Goal: Check status

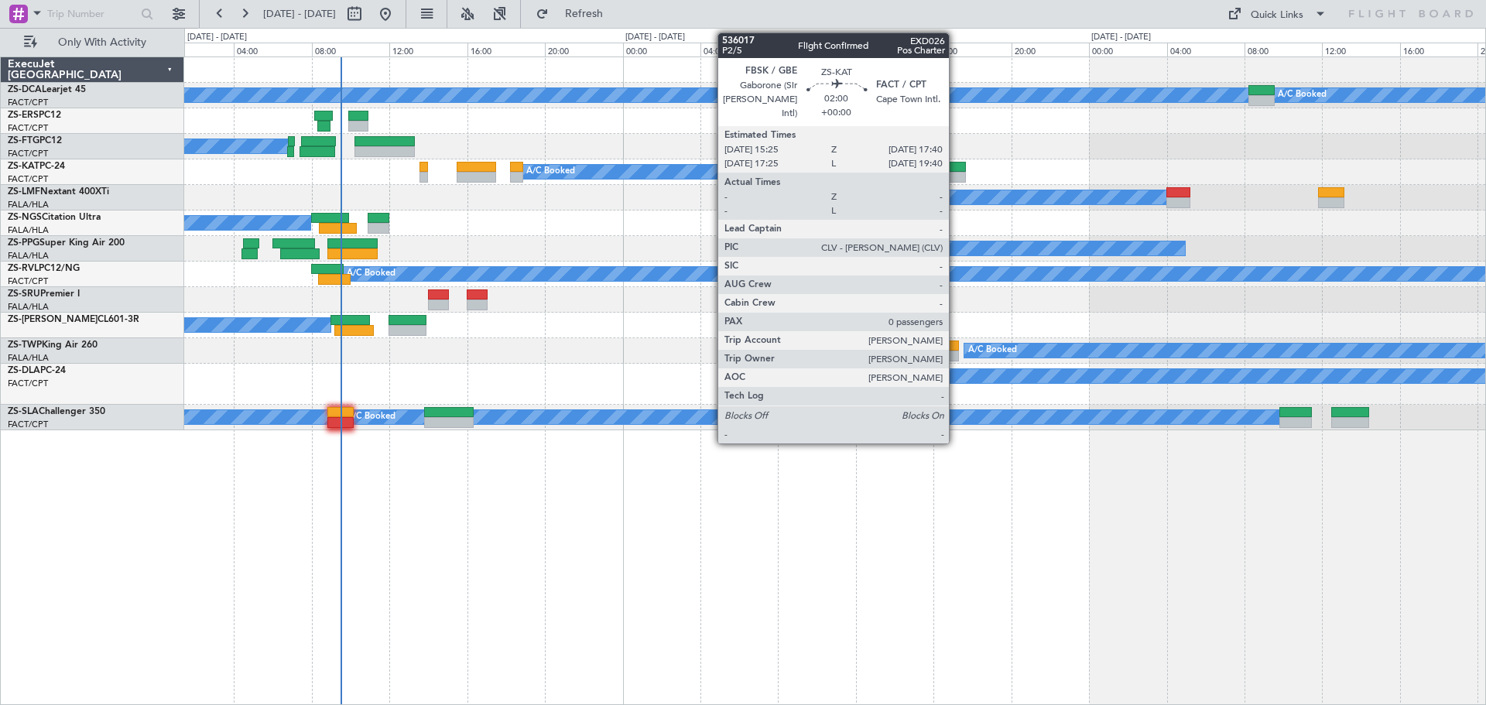
click at [956, 169] on div at bounding box center [944, 167] width 44 height 11
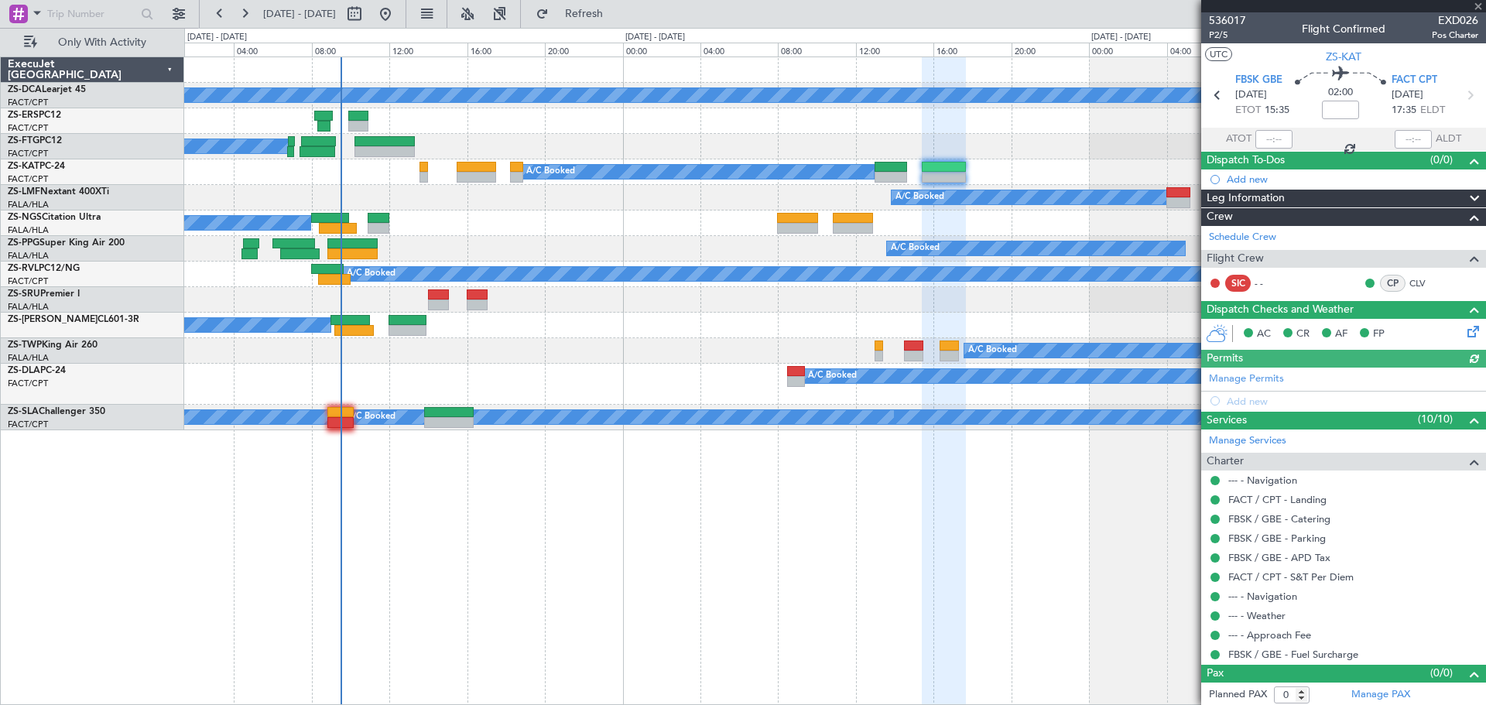
scroll to position [2, 0]
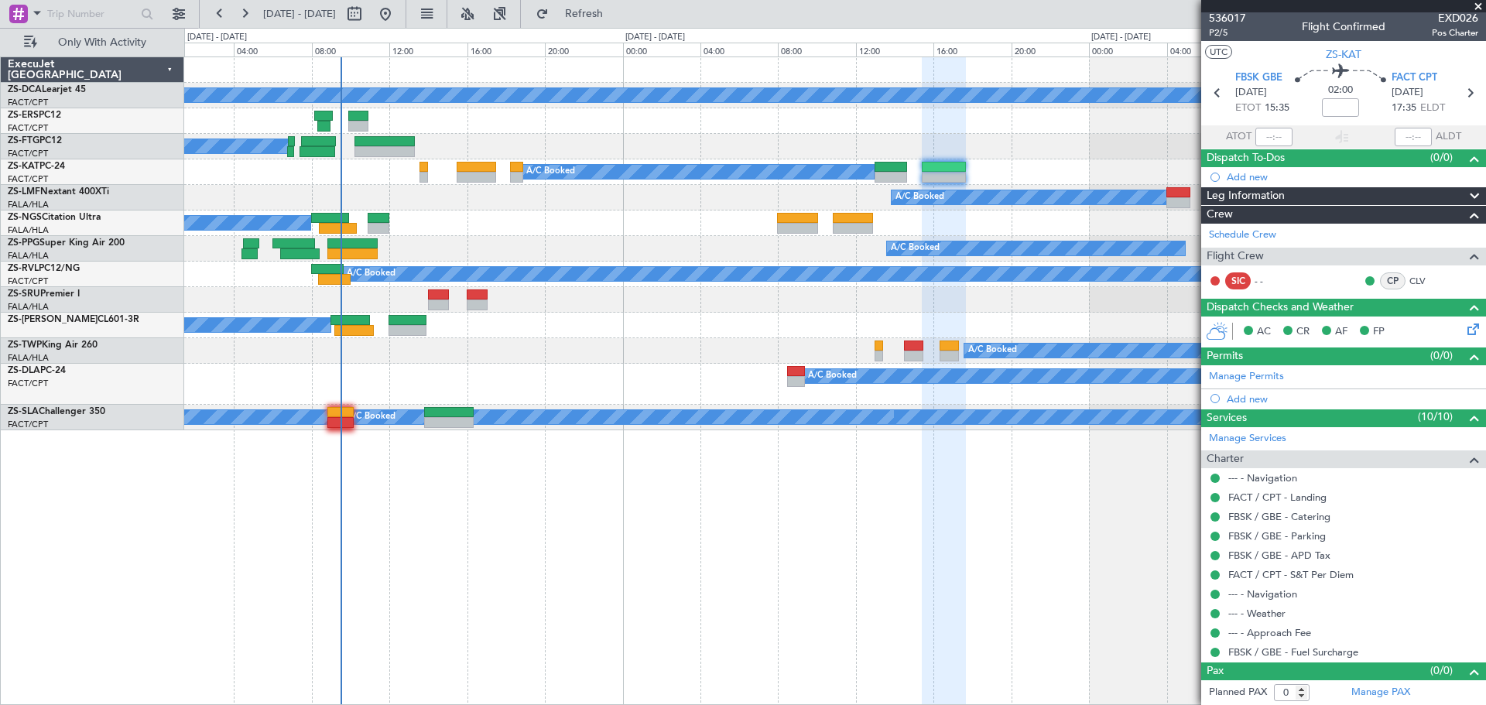
click at [1475, 8] on span at bounding box center [1478, 7] width 15 height 14
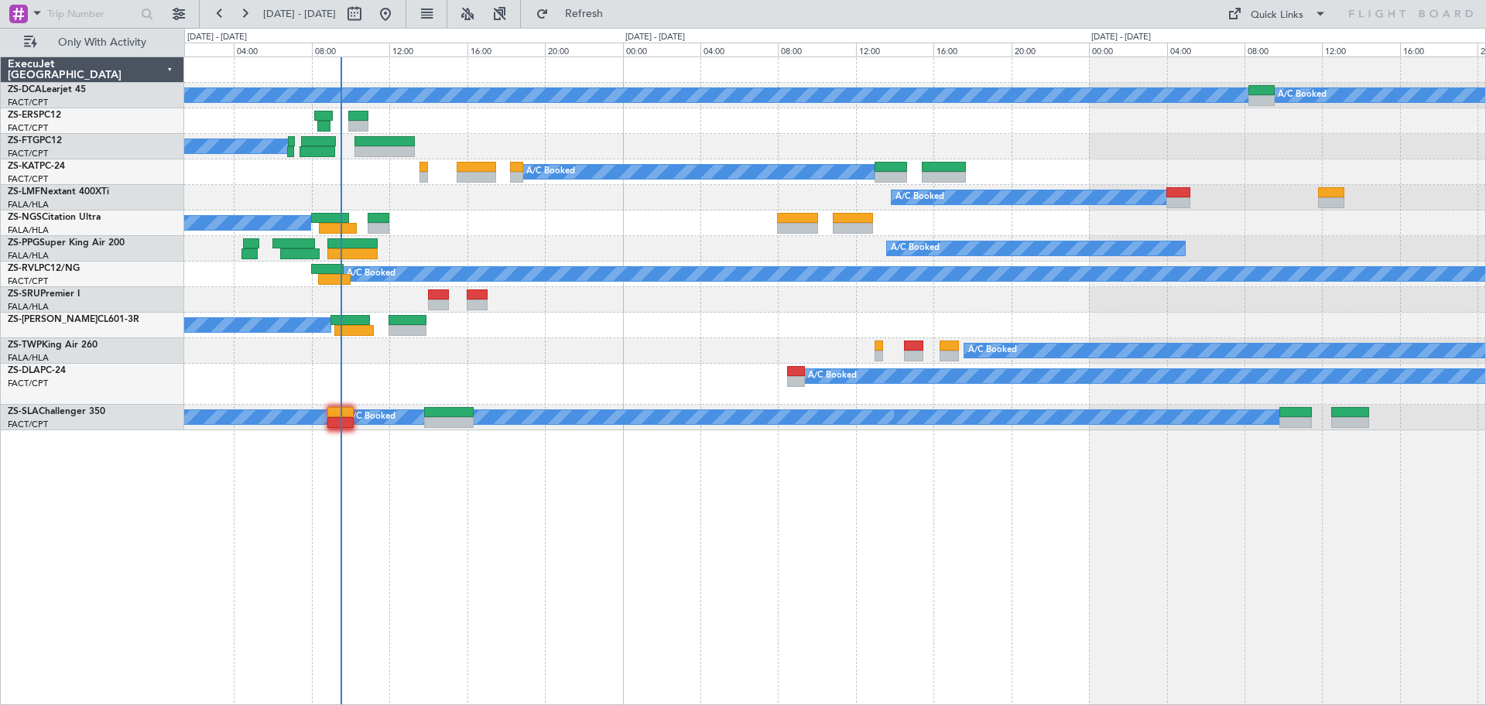
scroll to position [0, 0]
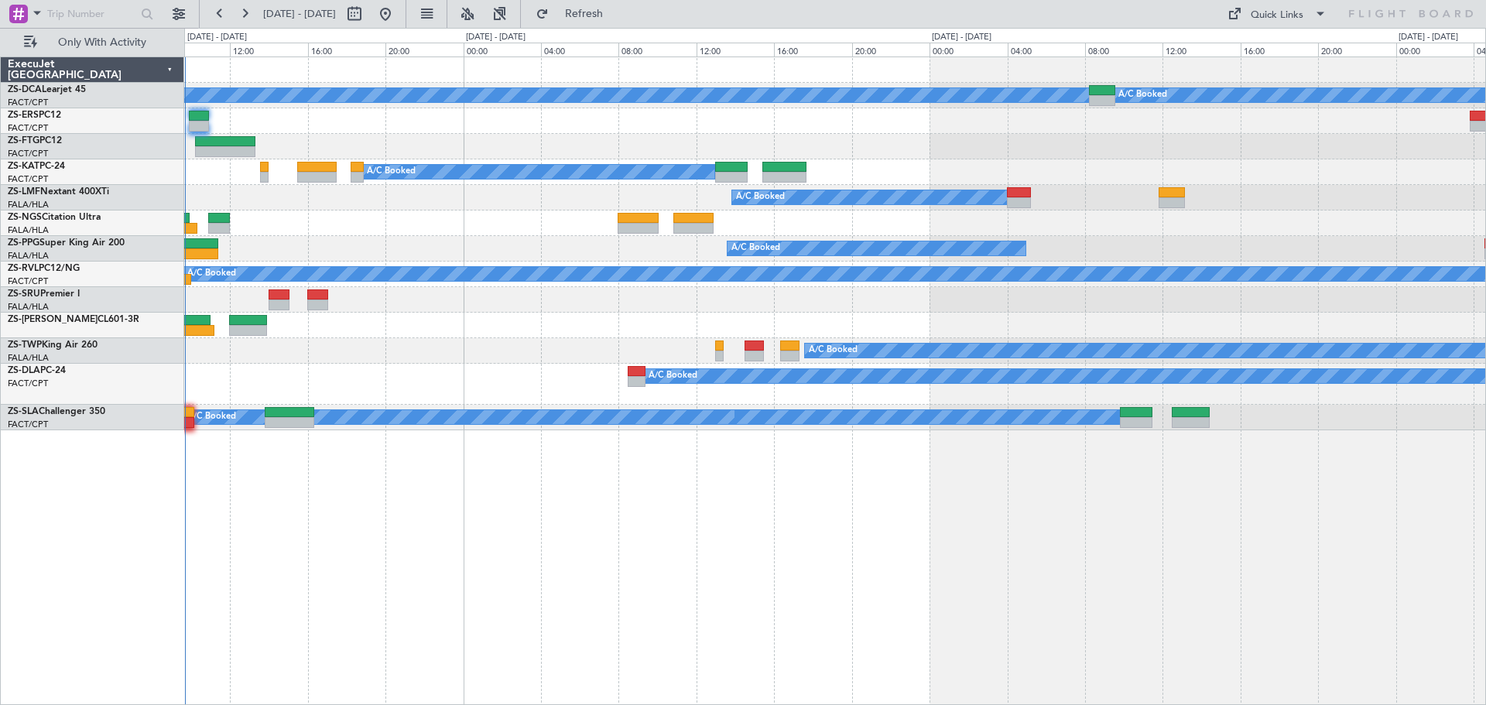
click at [1094, 512] on div "A/C Booked A/C Booked A/C Booked A/C Booked A/C Booked A/C Booked A/C Booked A/…" at bounding box center [835, 381] width 1302 height 649
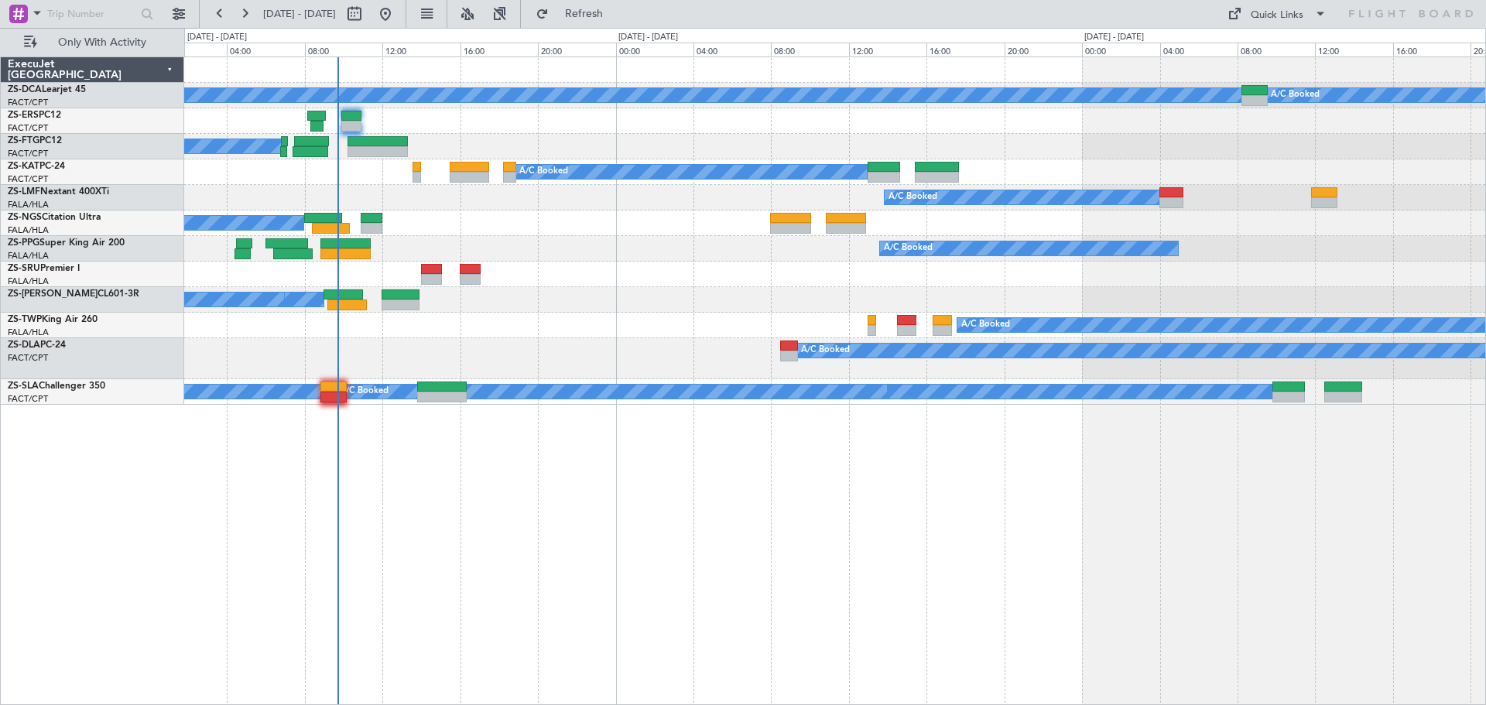
click at [632, 577] on div "A/C Booked A/C Booked A/C Booked A/C Booked A/C Booked A/C Booked A/C Booked A/…" at bounding box center [835, 381] width 1302 height 649
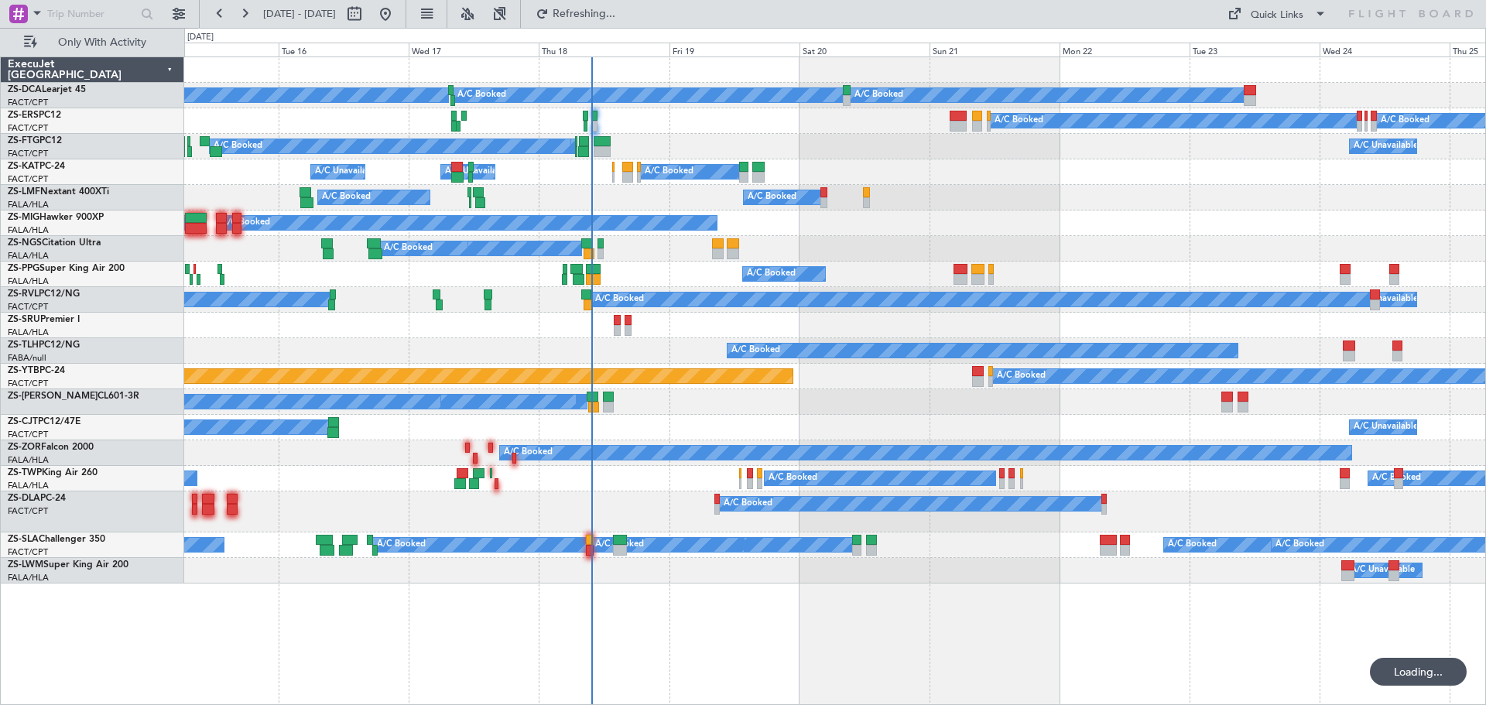
click at [467, 500] on div "A/C Booked A/C Booked A/C Booked A/C Booked A/C Booked A/C Booked A/C Booked A/…" at bounding box center [835, 381] width 1302 height 649
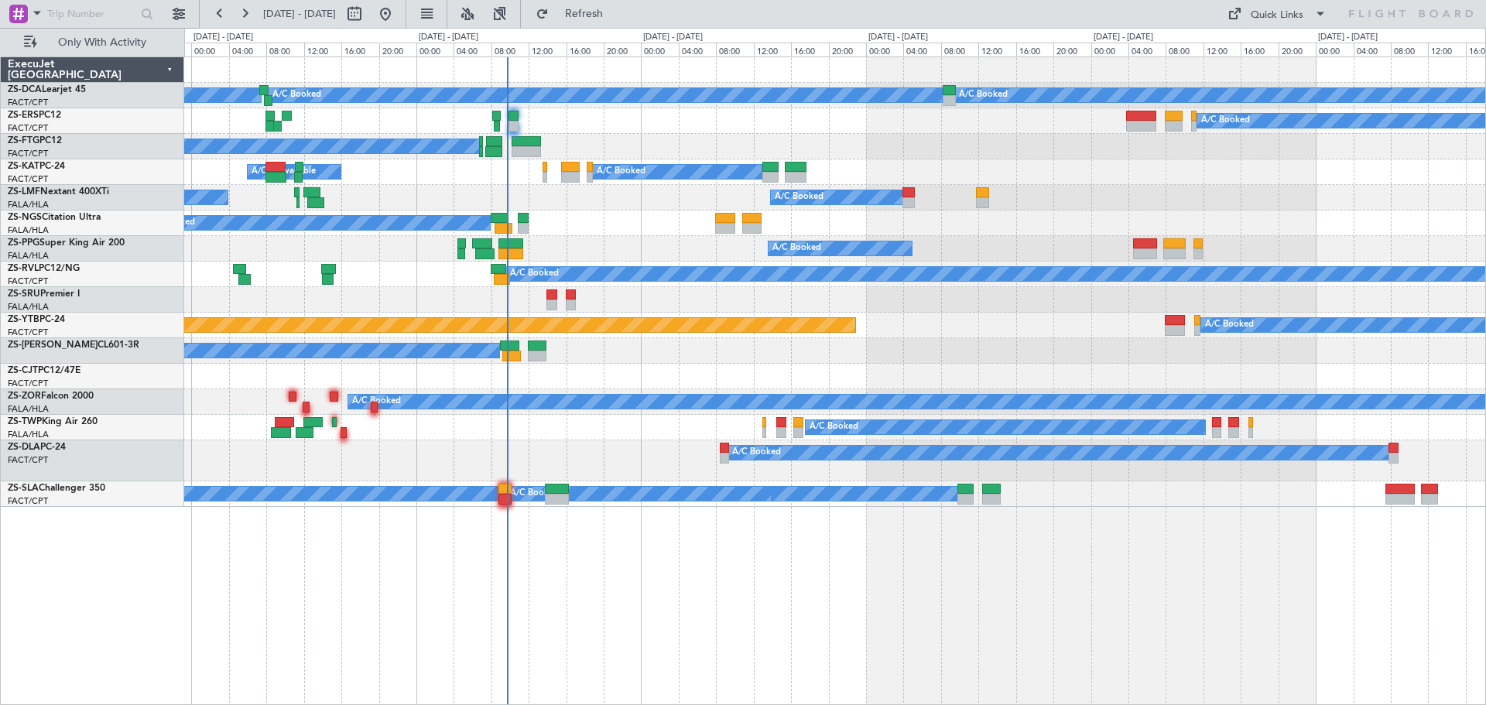
click at [837, 515] on div "A/C Booked A/C Booked A/C Booked A/C Booked A/C Booked A/C Booked A/C Booked A/…" at bounding box center [835, 381] width 1302 height 649
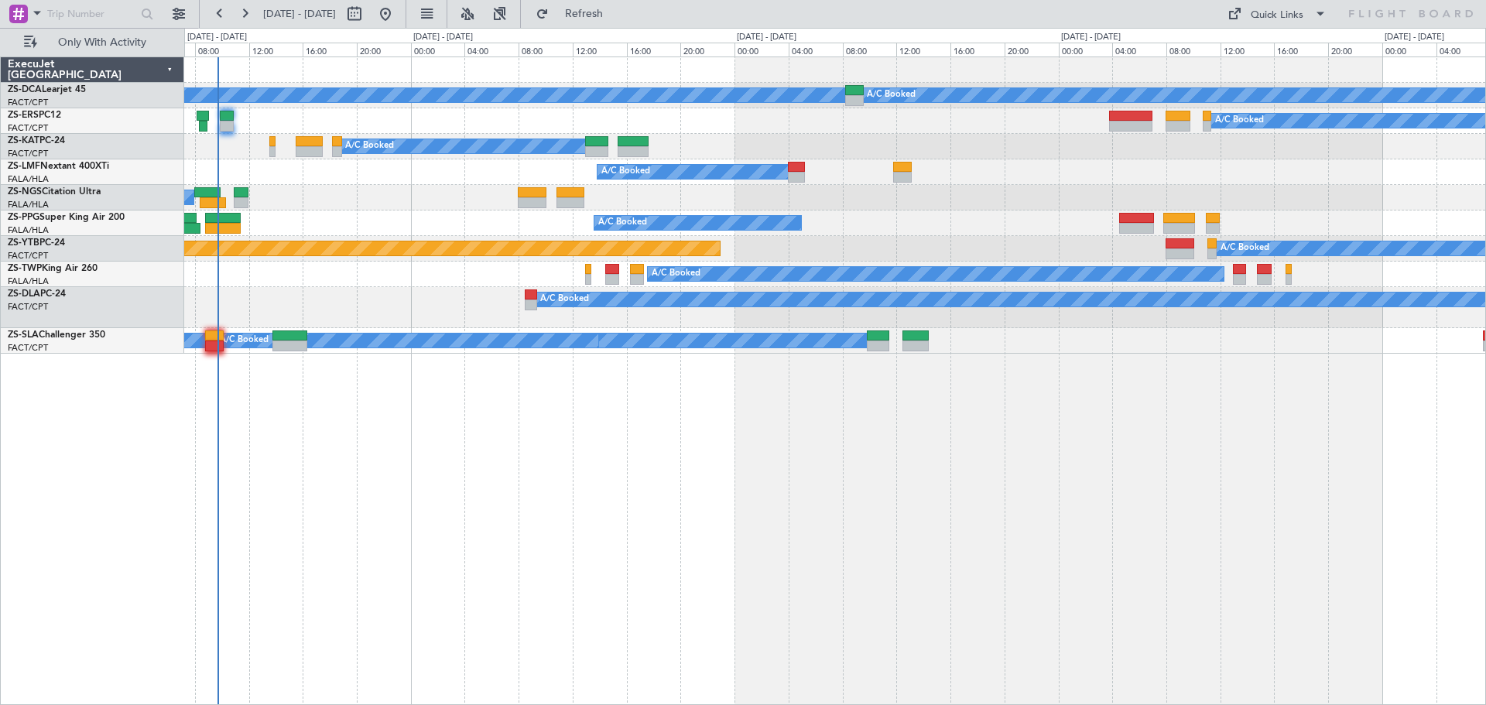
click at [906, 567] on div "A/C Booked A/C Booked A/C Booked A/C Booked A/C Booked A/C Booked A/C Unavailab…" at bounding box center [835, 381] width 1302 height 649
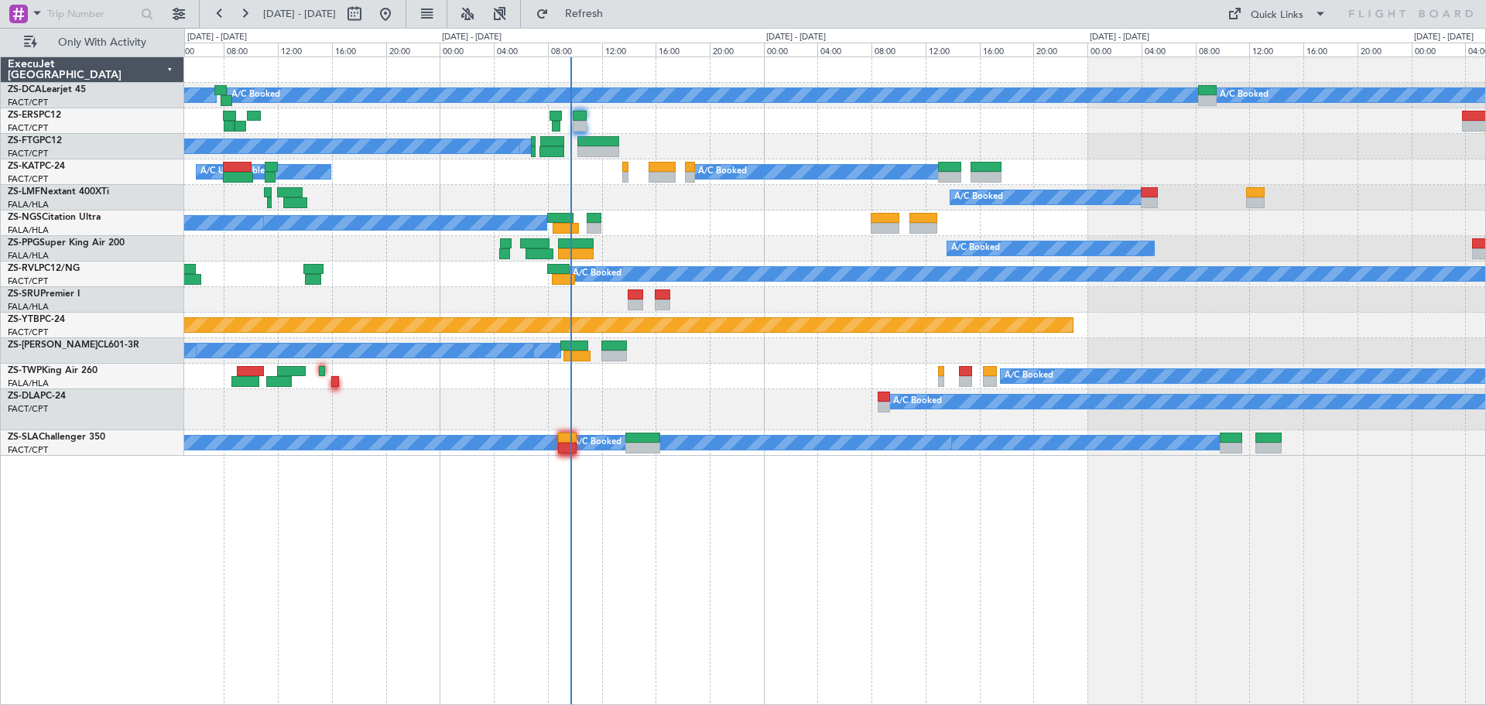
click at [850, 575] on div "A/C Booked A/C Booked A/C Booked A/C Booked A/C Booked A/C Booked A/C Booked A/…" at bounding box center [835, 381] width 1302 height 649
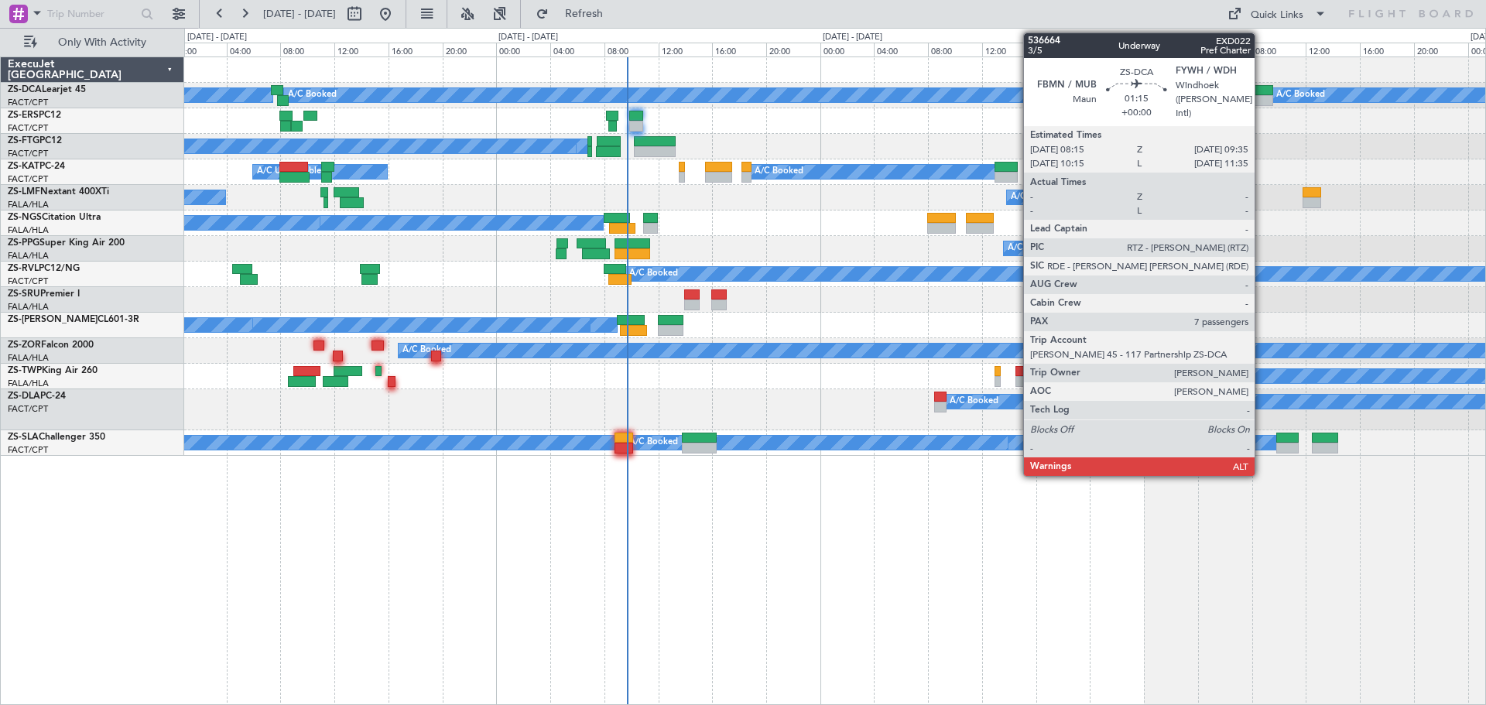
click at [1262, 98] on div at bounding box center [1264, 100] width 19 height 11
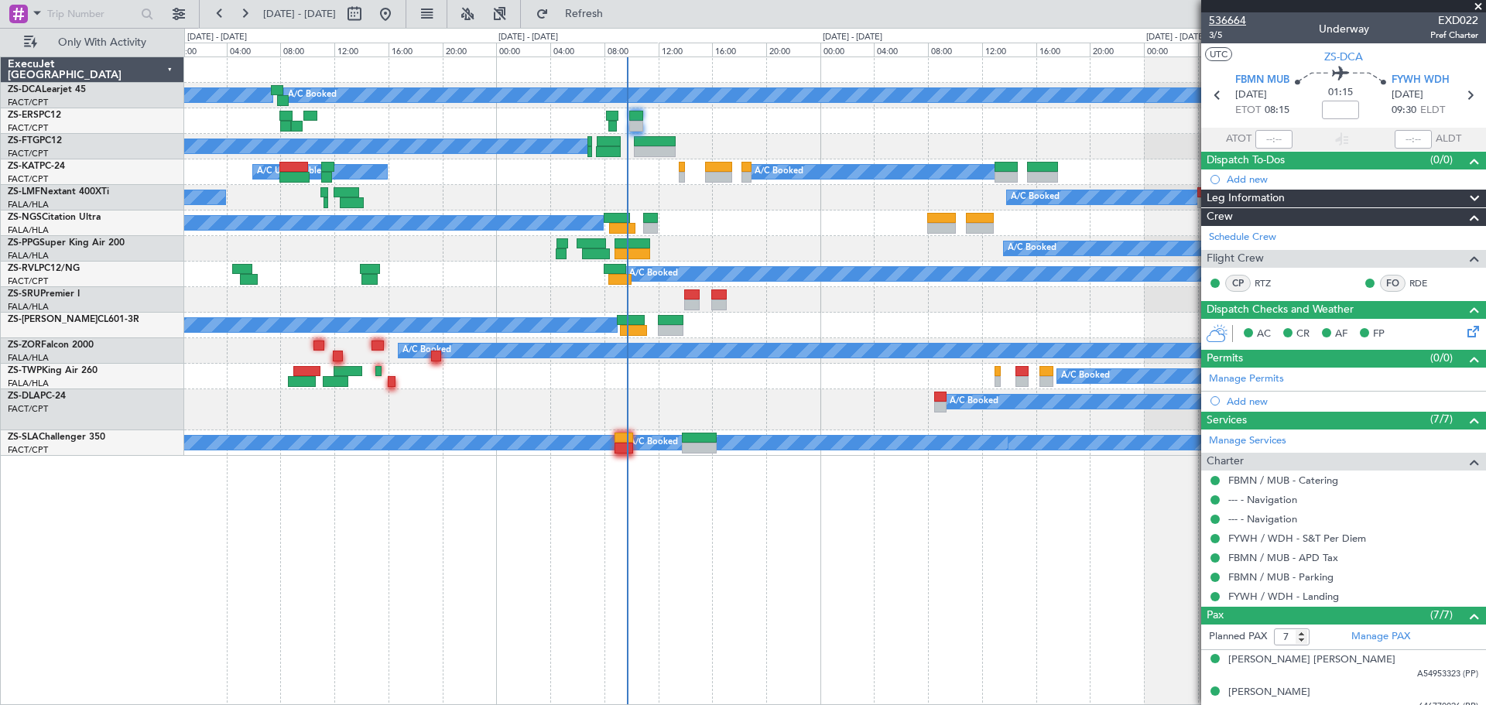
click at [1233, 15] on span "536664" at bounding box center [1227, 20] width 37 height 16
click at [1483, 6] on span at bounding box center [1478, 7] width 15 height 14
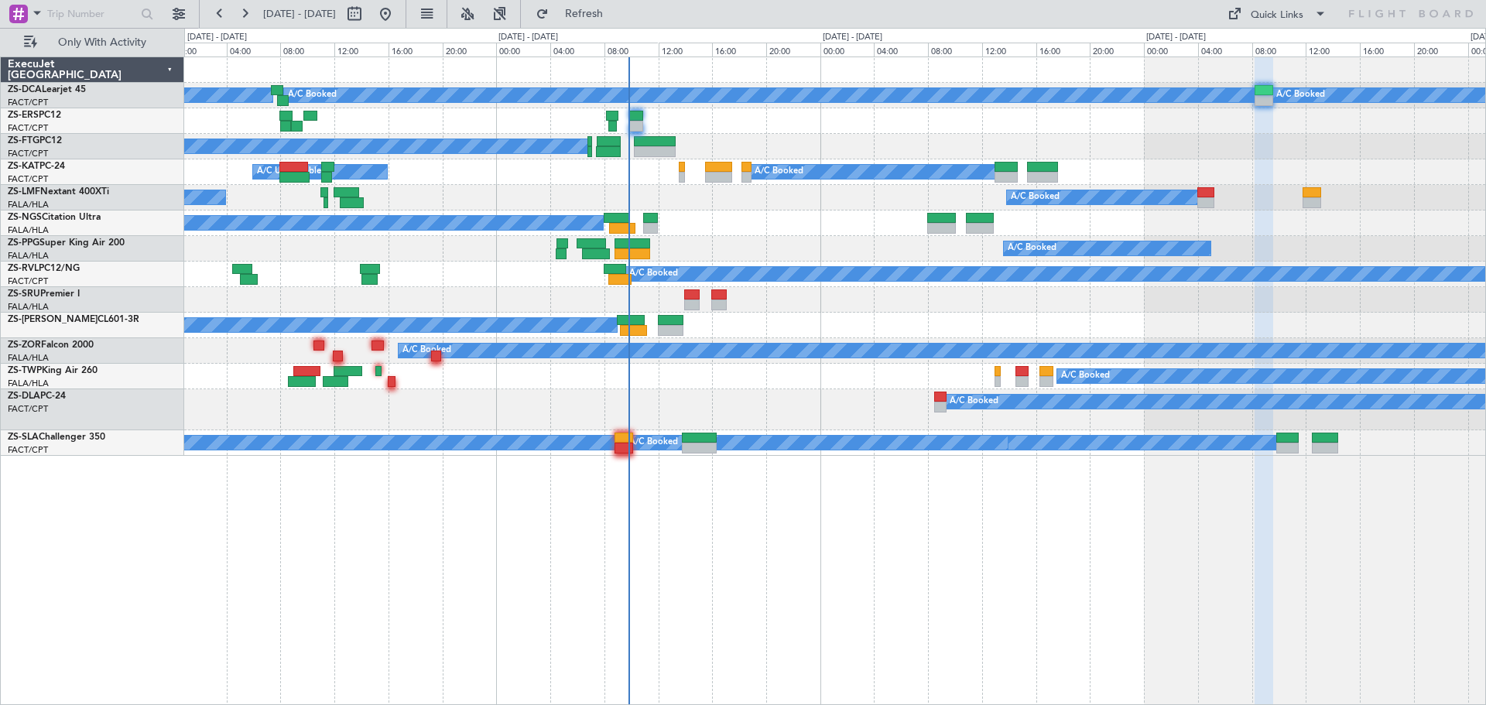
type input "0"
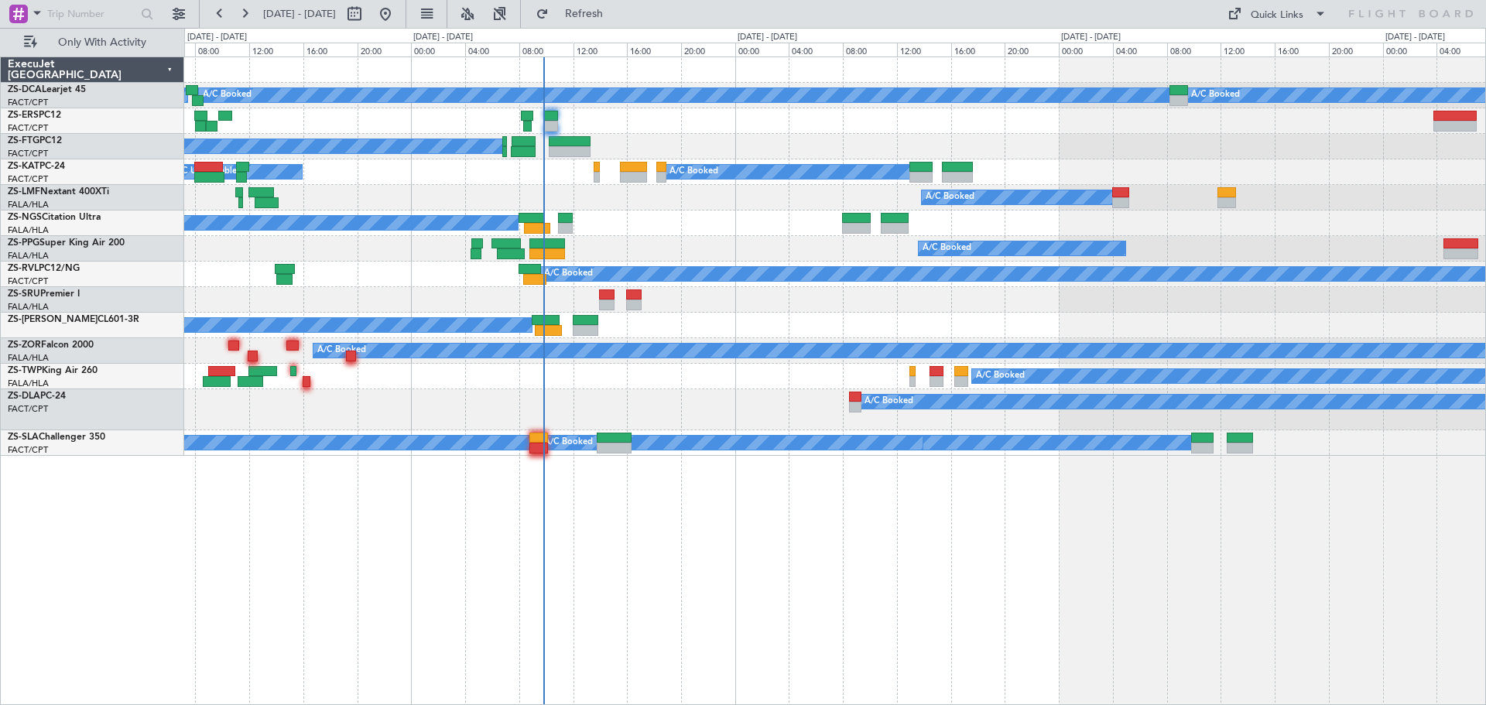
click at [876, 601] on div "A/C Booked A/C Booked A/C Booked A/C Booked A/C Booked A/C Booked A/C Booked A/…" at bounding box center [835, 381] width 1302 height 649
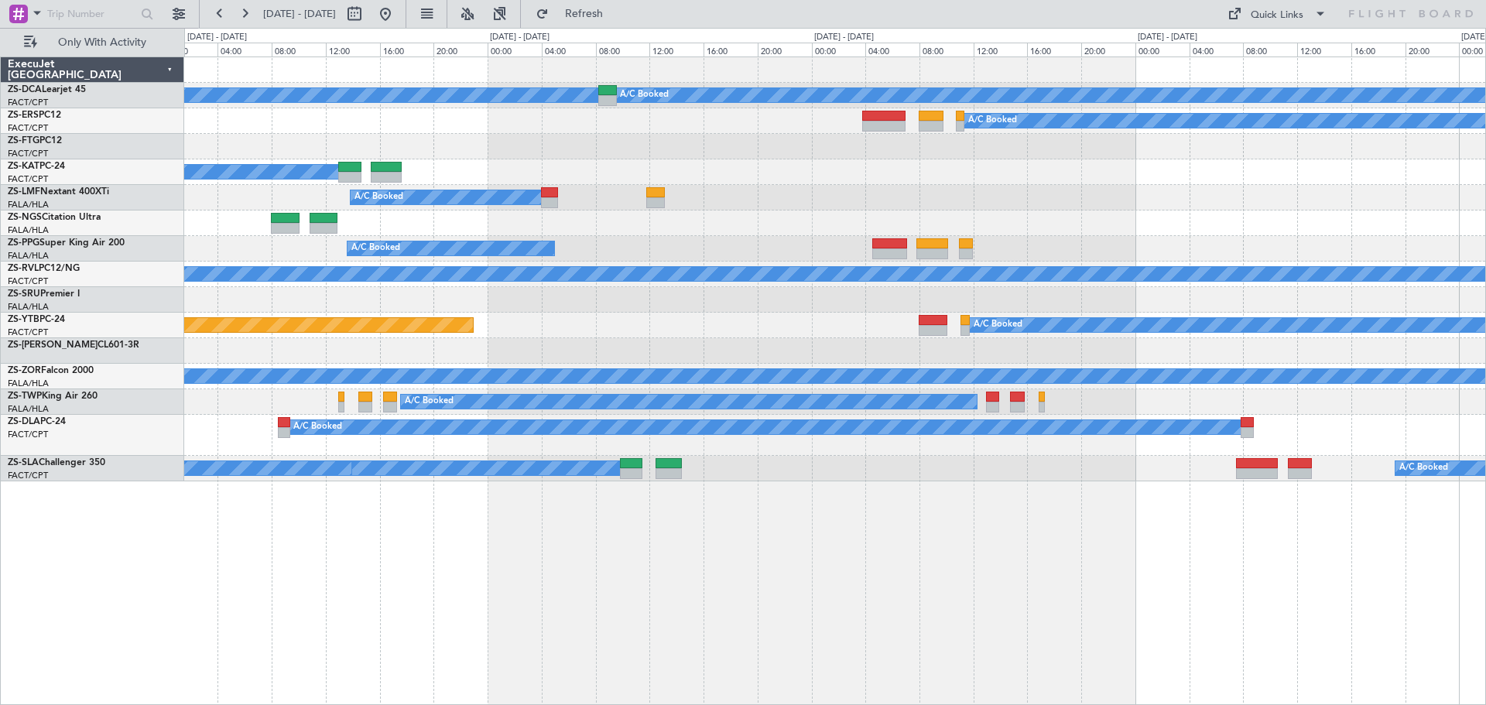
click at [803, 566] on div "A/C Booked A/C Booked A/C Booked A/C Booked A/C Booked A/C Booked A/C Booked A/…" at bounding box center [835, 381] width 1302 height 649
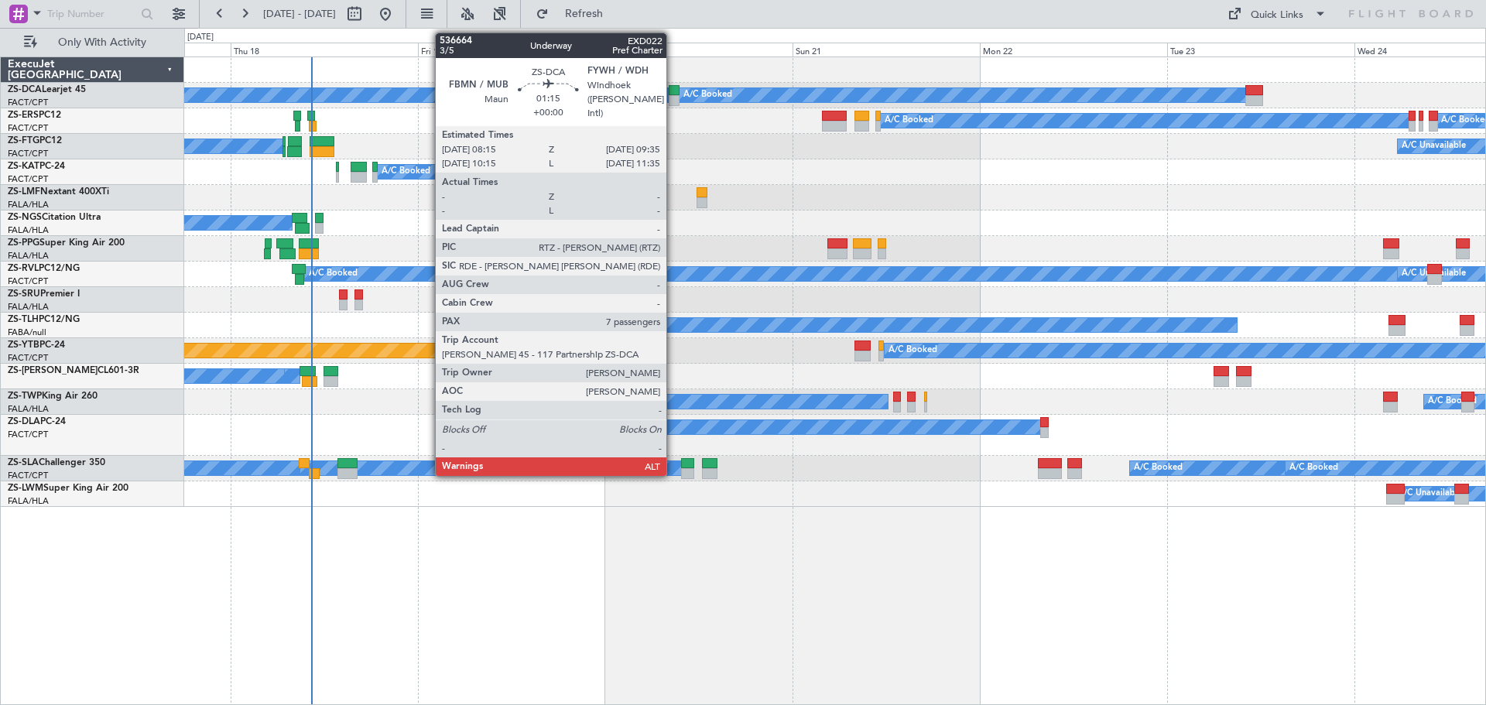
click at [673, 95] on div at bounding box center [674, 100] width 11 height 11
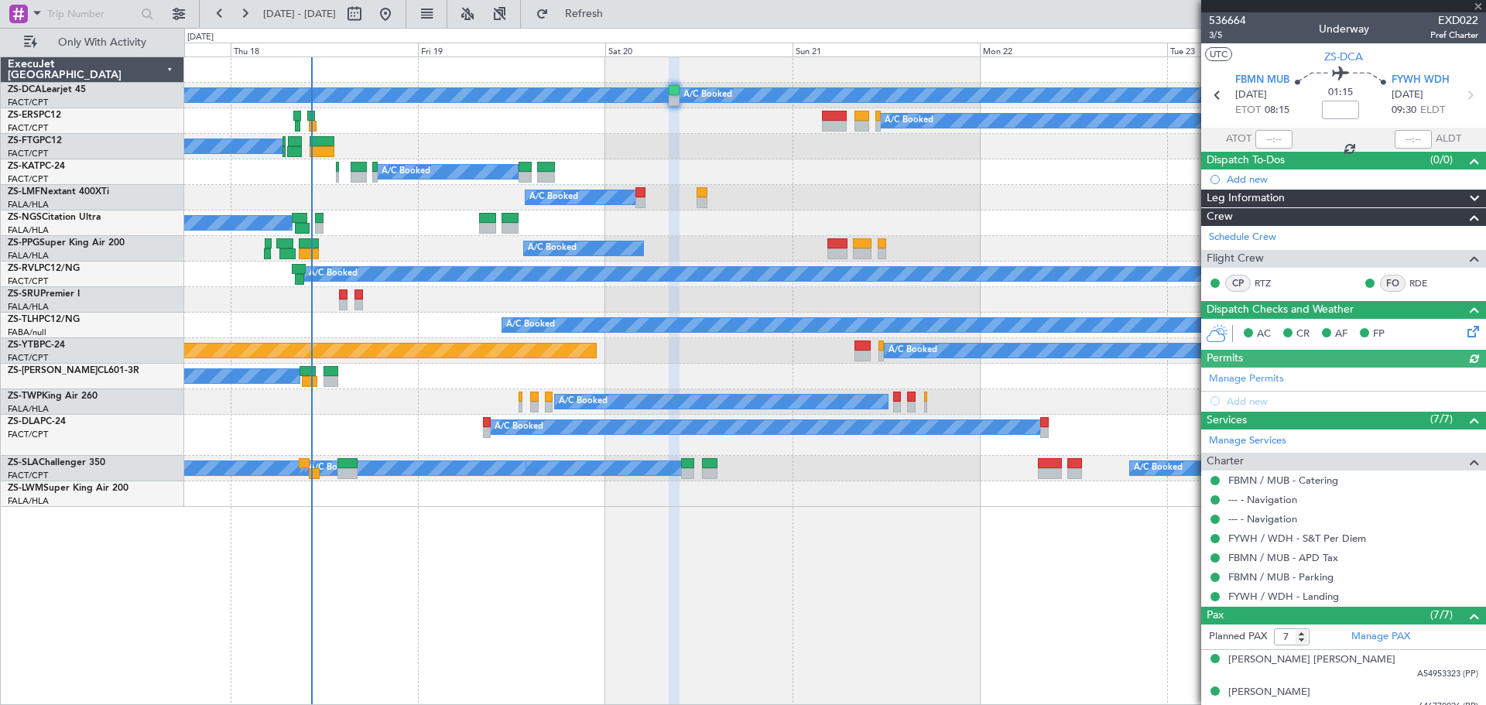
click at [1465, 334] on icon at bounding box center [1471, 329] width 12 height 12
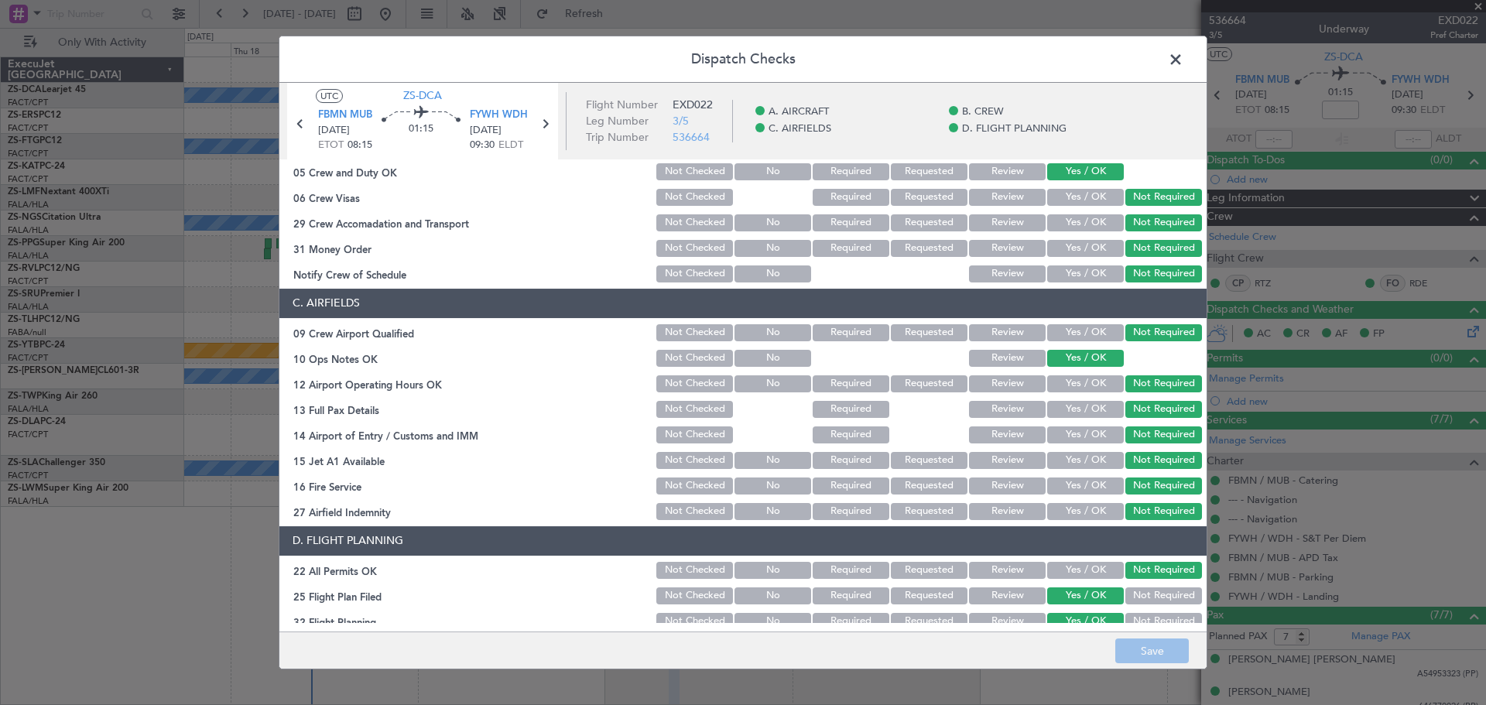
scroll to position [232, 0]
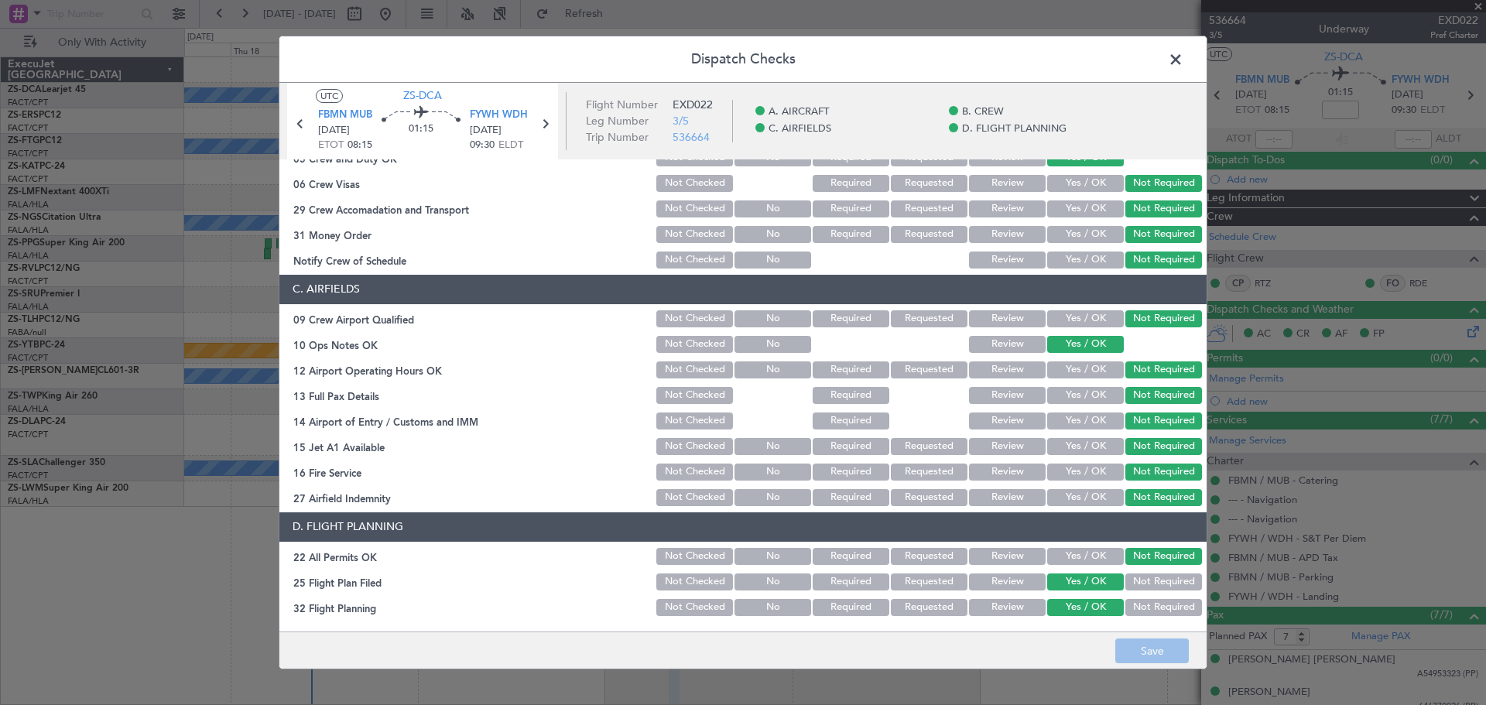
click at [1019, 557] on button "Review" at bounding box center [1007, 556] width 77 height 17
click at [997, 584] on button "Review" at bounding box center [1007, 582] width 77 height 17
click at [1143, 645] on button "Save" at bounding box center [1152, 651] width 74 height 25
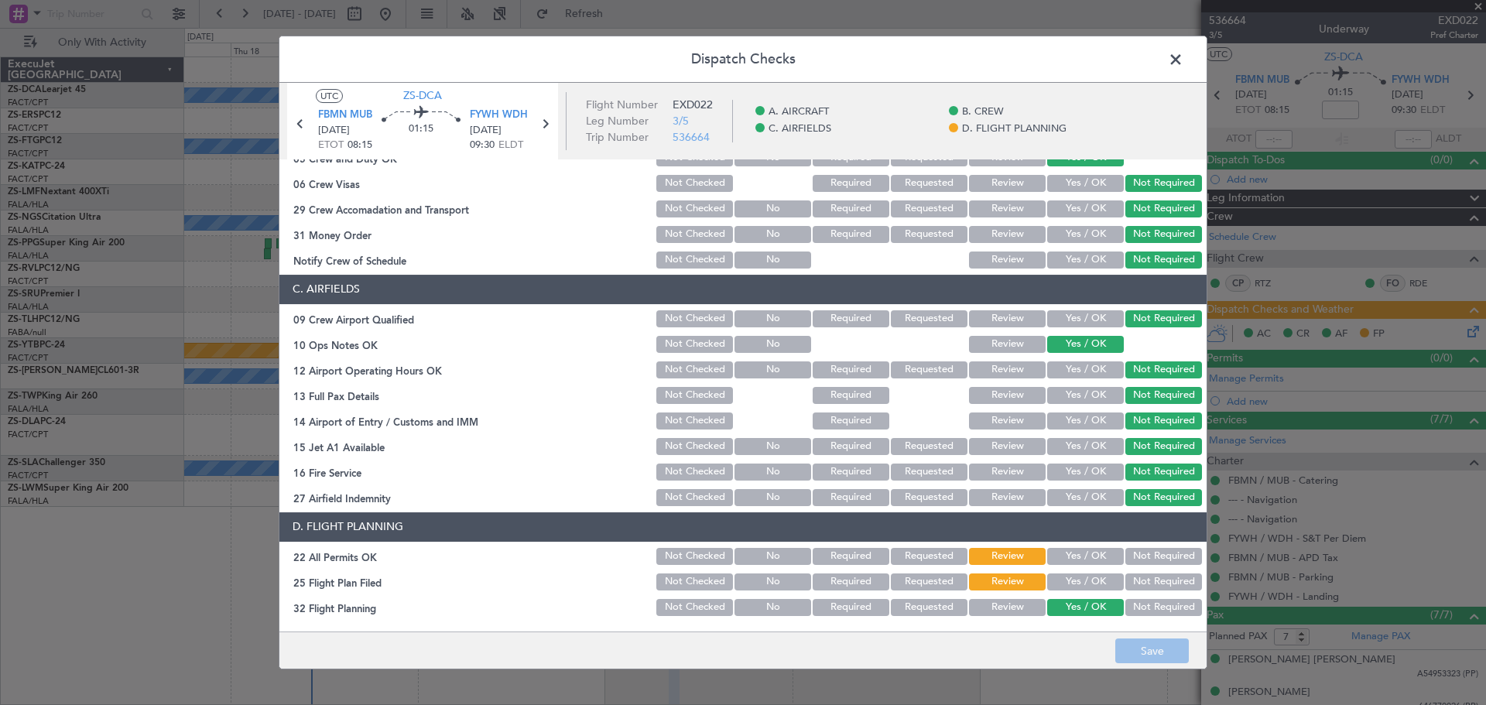
click at [1184, 54] on span at bounding box center [1184, 63] width 0 height 31
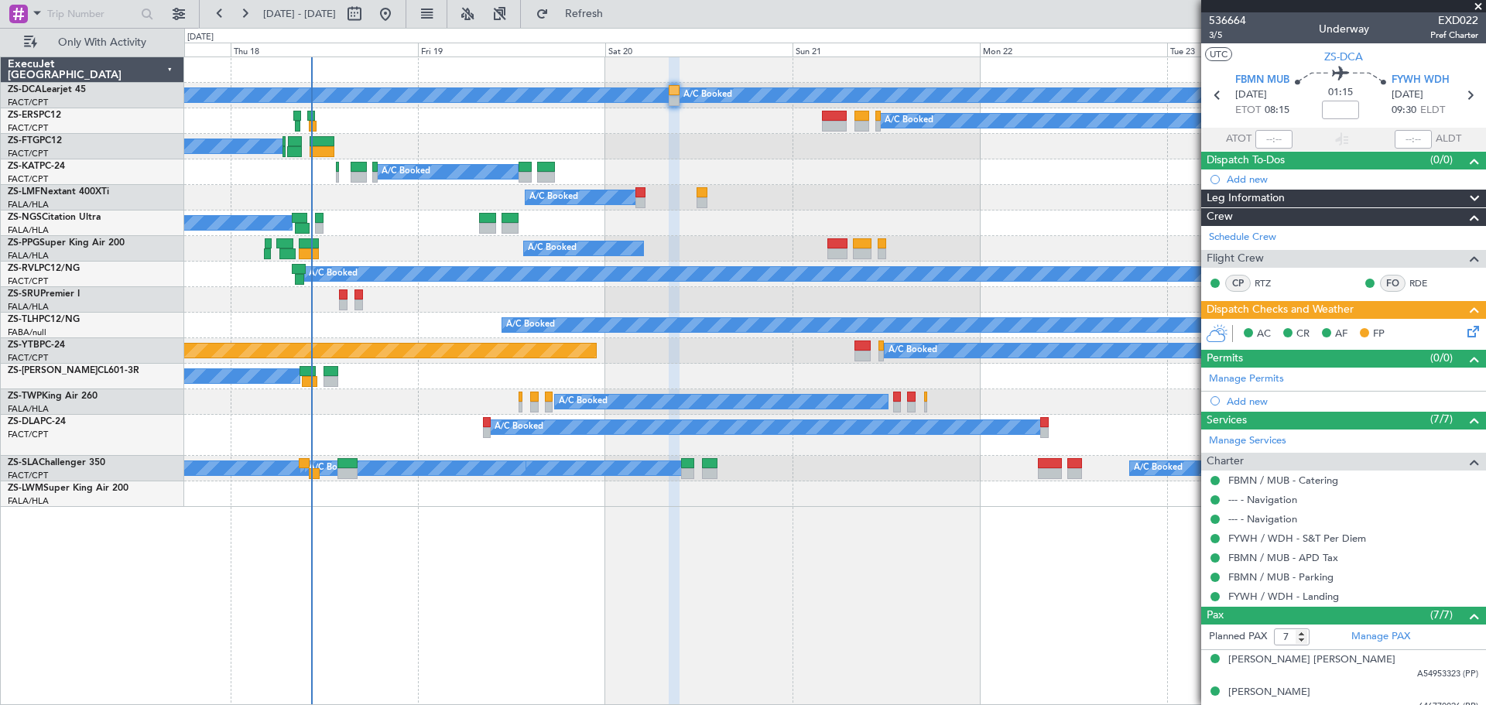
click at [1480, 5] on span at bounding box center [1478, 7] width 15 height 14
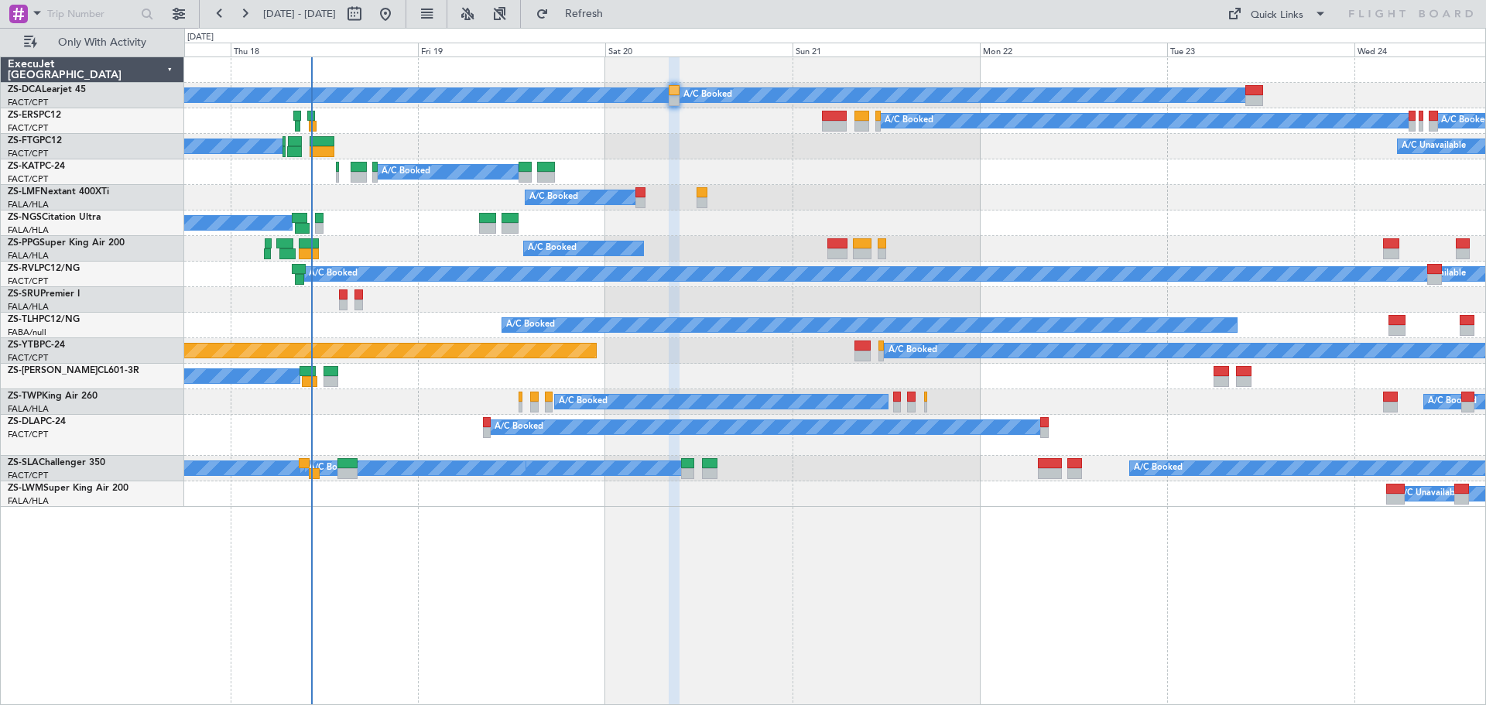
type input "0"
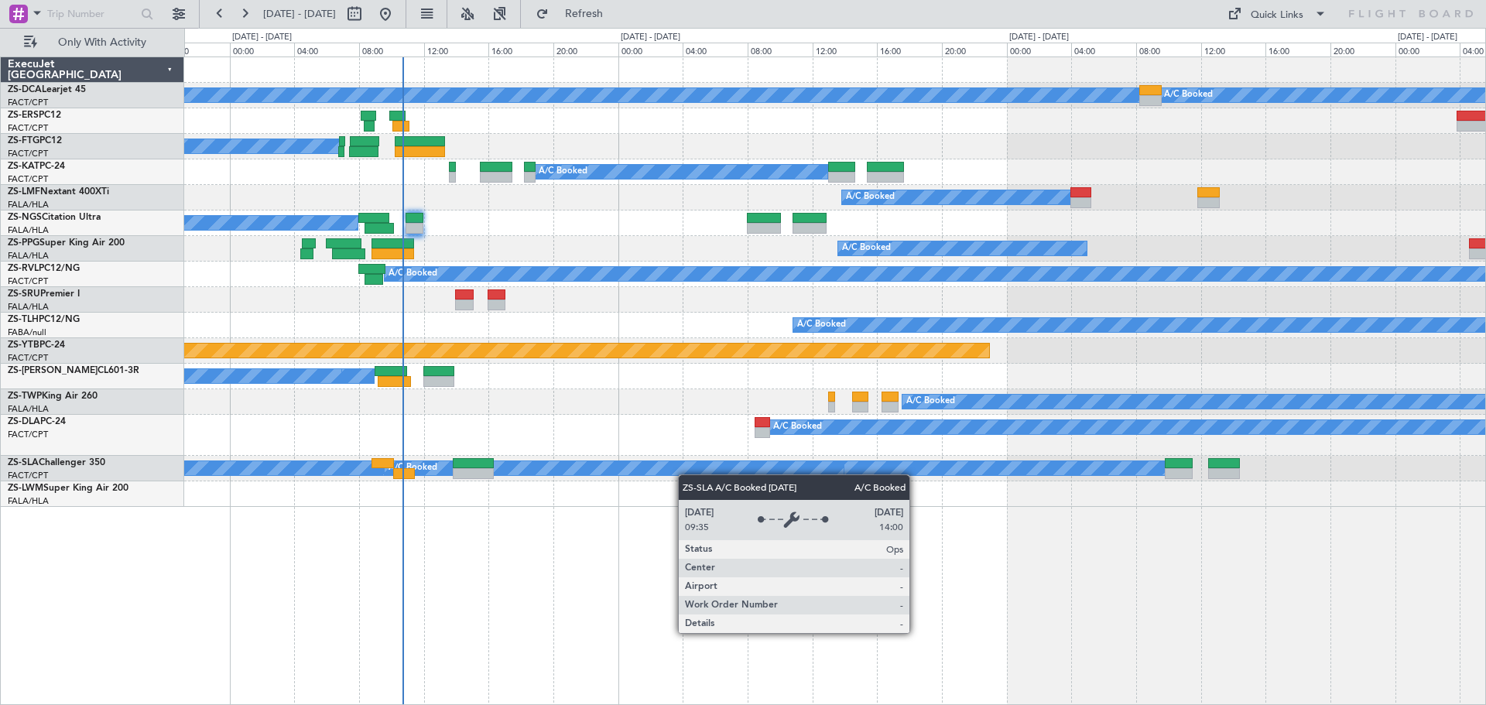
click at [760, 470] on div "A/C Booked A/C Booked A/C Booked A/C Booked A/C Booked A/C Booked A/C Booked A/…" at bounding box center [834, 282] width 1301 height 450
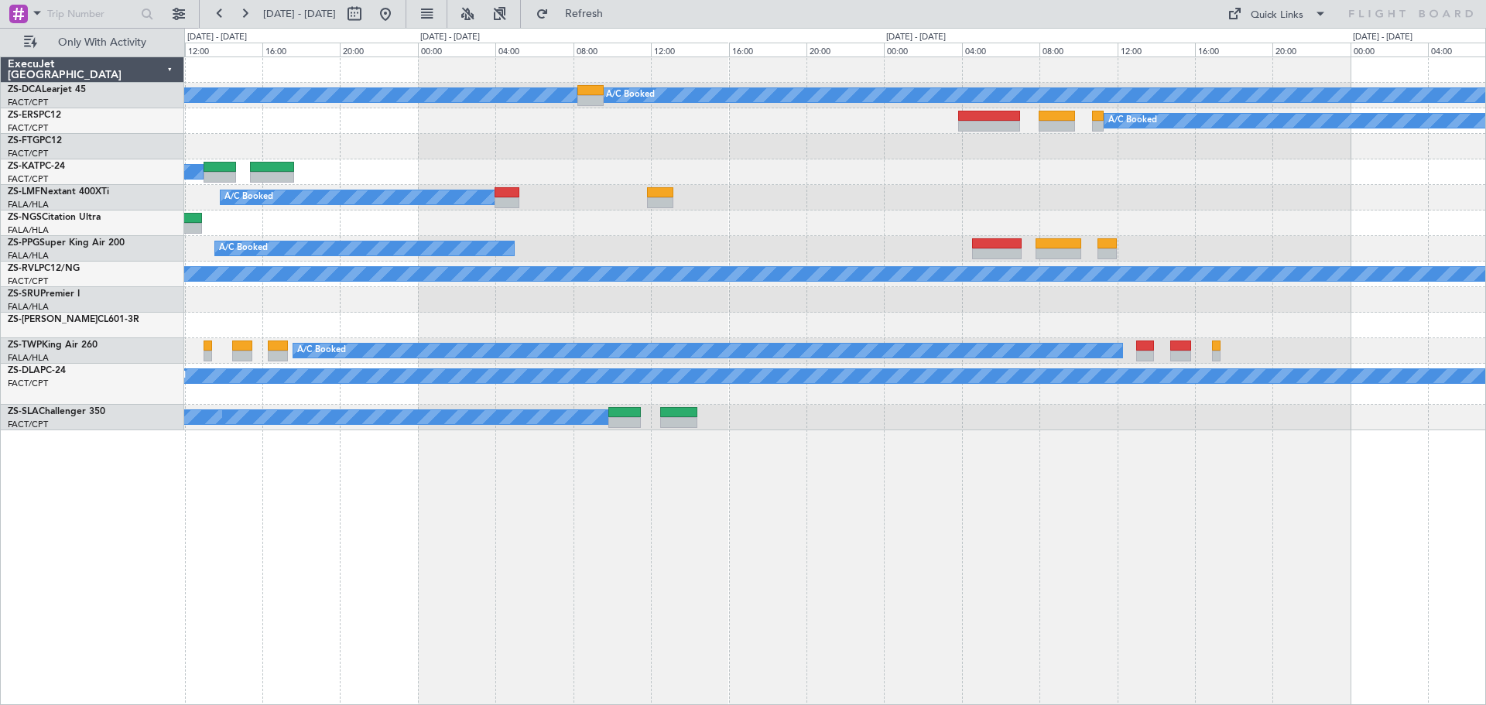
click at [644, 516] on div "A/C Booked A/C Booked A/C Booked A/C Booked A/C Booked A/C Booked A/C Booked A/…" at bounding box center [835, 381] width 1302 height 649
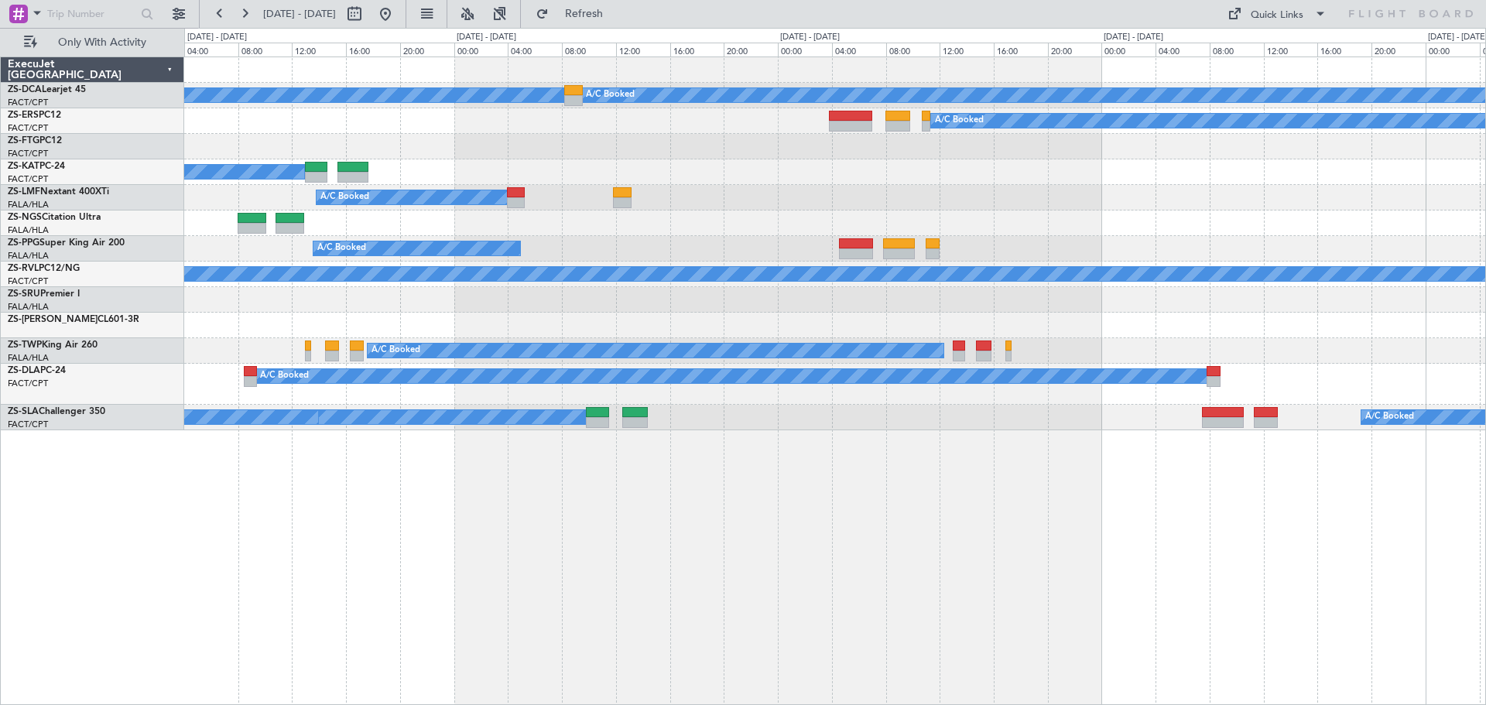
click at [920, 537] on div "A/C Booked A/C Booked A/C Booked A/C Booked A/C Booked A/C Booked A/C Booked A/…" at bounding box center [835, 381] width 1302 height 649
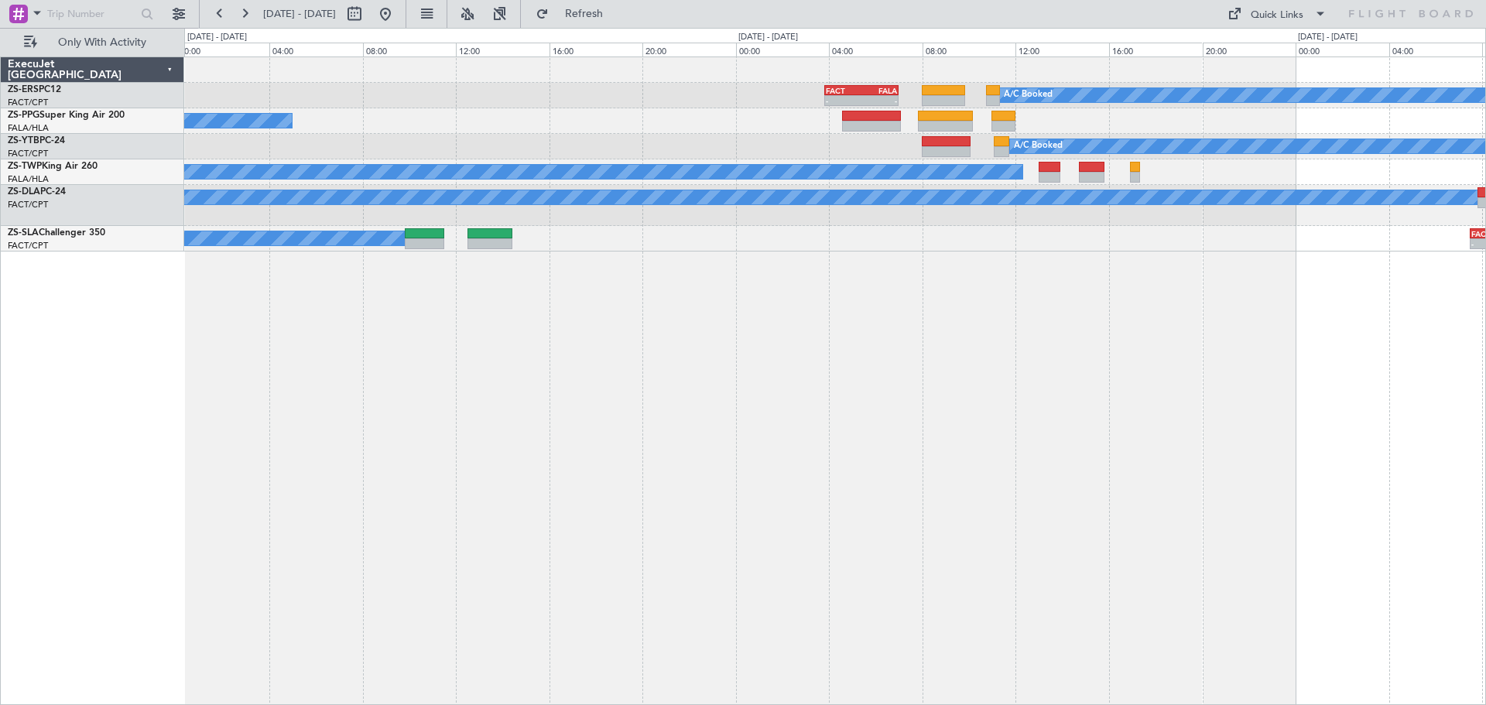
click at [985, 325] on div "A/C Booked - - FACT 03:50 Z FALA 07:00 Z A/C Booked A/C Booked Planned Maint La…" at bounding box center [835, 381] width 1302 height 649
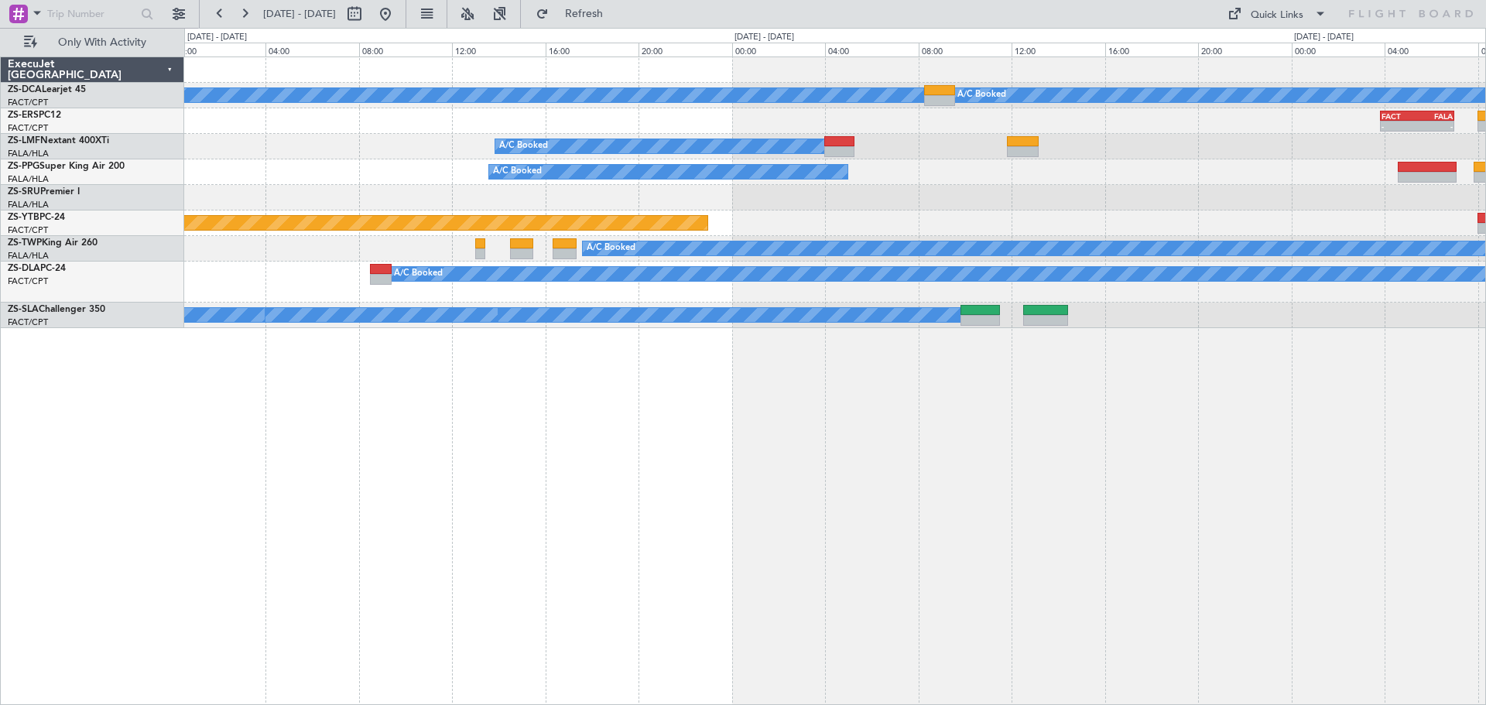
click at [1060, 487] on div "A/C Booked A/C Booked - - FACT 03:50 Z FALA 07:00 Z A/C Booked A/C Booked A/C B…" at bounding box center [835, 381] width 1302 height 649
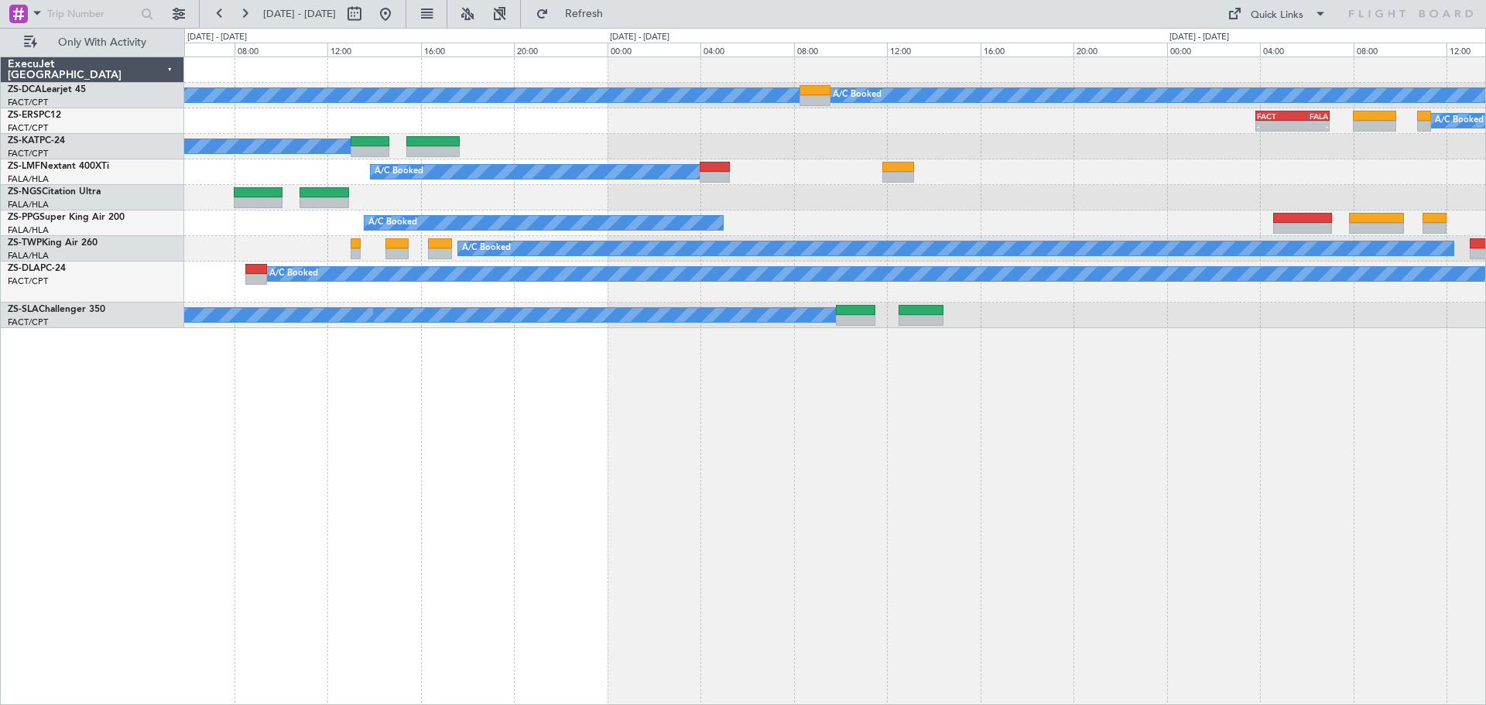
click at [783, 521] on div "A/C Booked A/C Booked - - FACT 03:50 Z FALA 07:00 Z A/C Booked A/C Booked A/C B…" at bounding box center [835, 381] width 1302 height 649
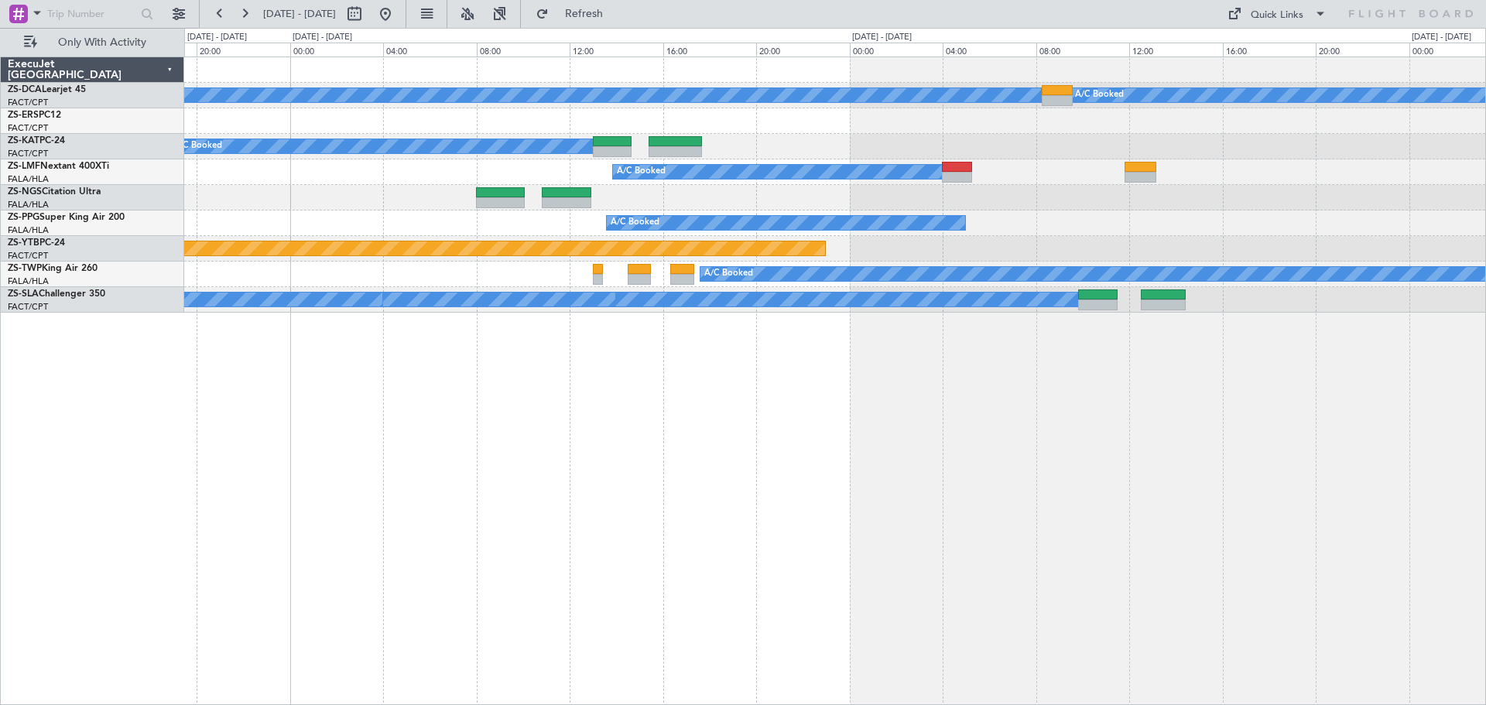
click at [963, 464] on div "A/C Booked A/C Booked - - FACT 03:50 Z FALA 07:00 Z A/C Booked A/C Booked A/C B…" at bounding box center [835, 381] width 1302 height 649
